Goal: Transaction & Acquisition: Purchase product/service

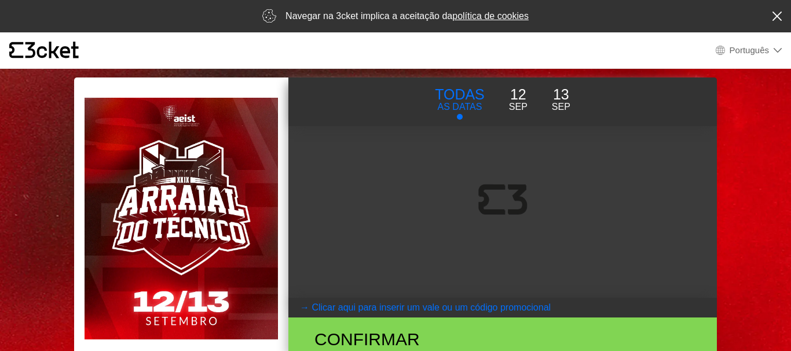
select select "pt_PT"
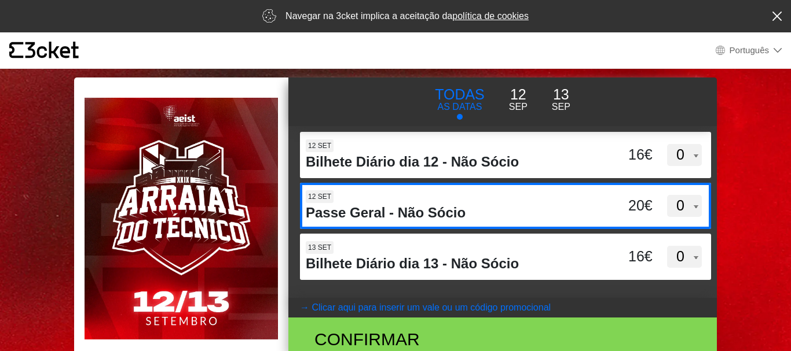
click at [679, 215] on select "0 1 2 3 4 5 6 7 8 9 10 11 12 13 14 15" at bounding box center [684, 206] width 35 height 22
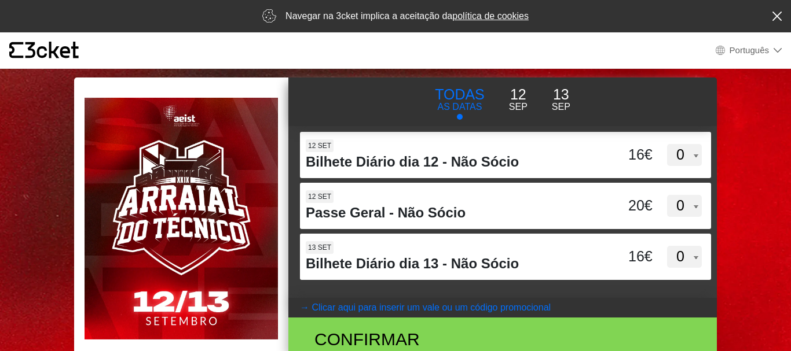
click at [751, 105] on body "× {' '} Português English Português Español Catalan Français Navegar na 3cket i…" at bounding box center [395, 175] width 791 height 351
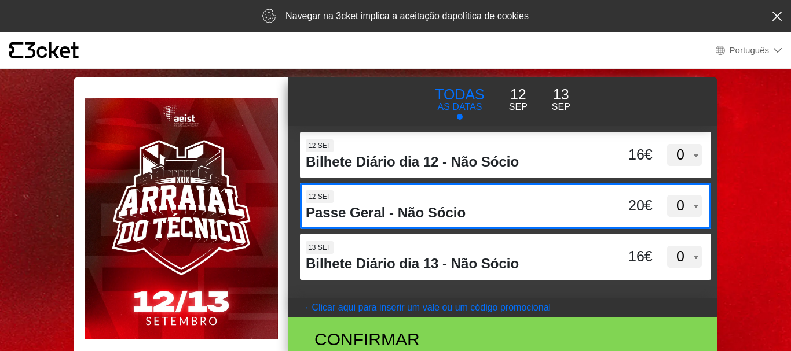
click at [672, 199] on select "0 1 2 3 4 5 6 7 8 9 10 11 12 13 14 15" at bounding box center [684, 206] width 35 height 22
select select "1"
click at [667, 195] on select "0 1 2 3 4 5 6 7 8 9 10 11 12 13 14 15" at bounding box center [684, 206] width 35 height 22
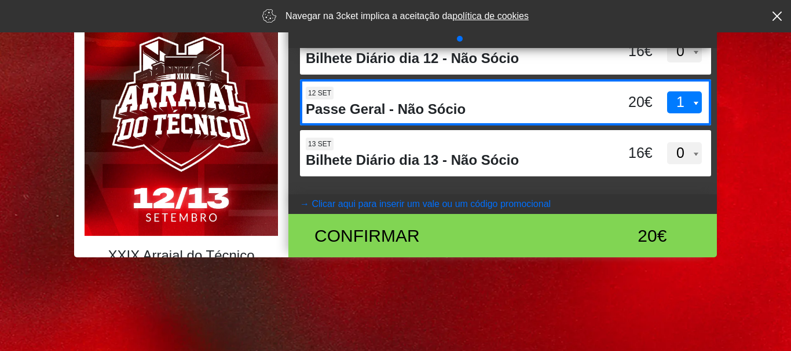
click at [517, 210] on button "→ Clicar aqui para inserir um vale ou um código promocional" at bounding box center [502, 204] width 428 height 20
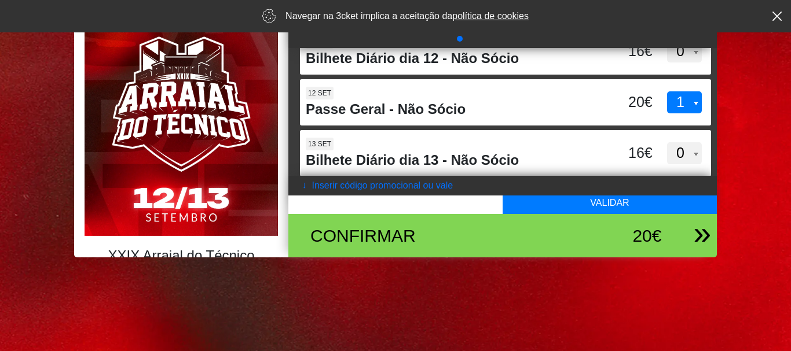
scroll to position [0, 0]
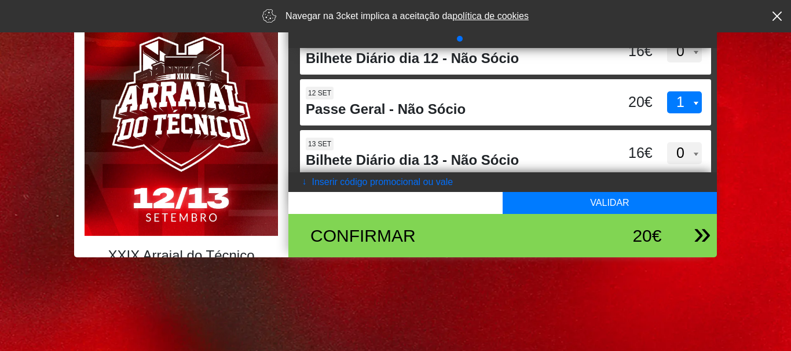
click at [519, 236] on div "Confirmar" at bounding box center [433, 236] width 262 height 26
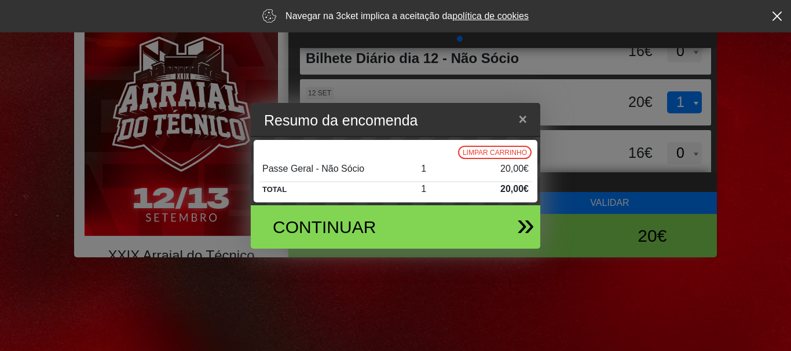
click at [508, 230] on div "Continuar" at bounding box center [390, 226] width 271 height 43
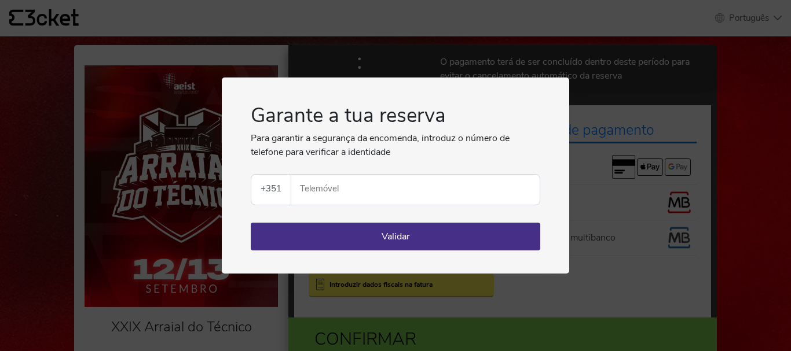
select select "pt_PT"
click at [594, 84] on div "Garante a tua reserva Para garantir a segurança da encomenda, introduz o número…" at bounding box center [395, 175] width 791 height 351
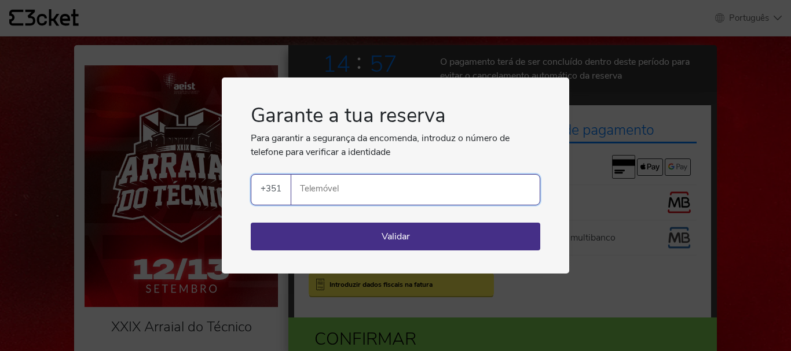
click at [485, 182] on input "Telemóvel" at bounding box center [419, 190] width 239 height 30
click at [432, 175] on input "Telemóvel" at bounding box center [419, 190] width 239 height 30
type input "927509803"
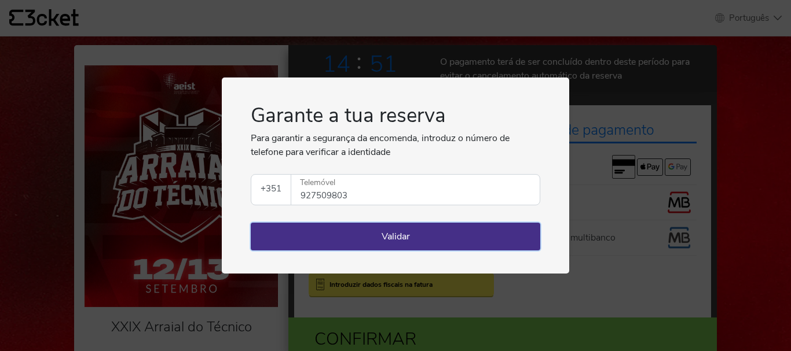
click at [383, 241] on button "Validar" at bounding box center [395, 237] width 289 height 28
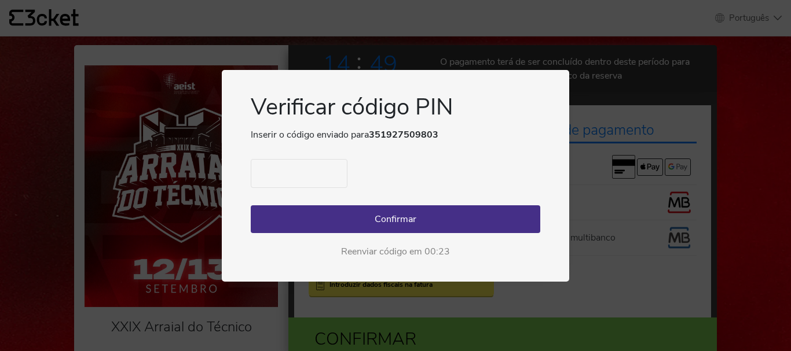
click at [280, 170] on input "text" at bounding box center [299, 173] width 97 height 29
type input "8467"
click at [318, 212] on button "Confirmar" at bounding box center [395, 219] width 289 height 28
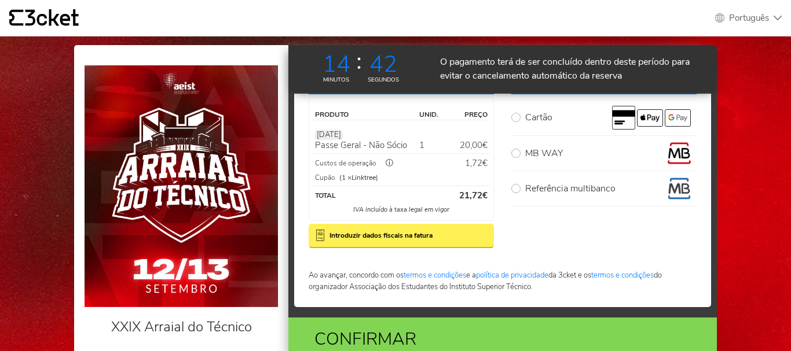
scroll to position [108, 0]
